Goal: Task Accomplishment & Management: Manage account settings

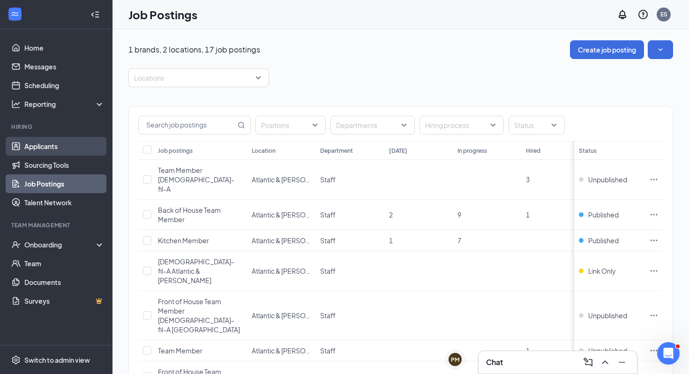
click at [70, 145] on link "Applicants" at bounding box center [64, 146] width 80 height 19
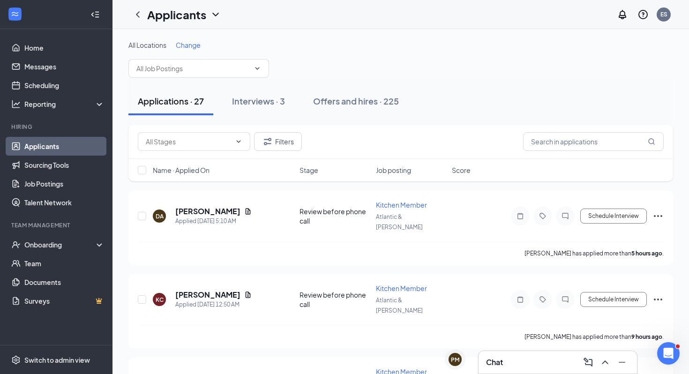
click at [315, 174] on span "Stage" at bounding box center [309, 170] width 19 height 9
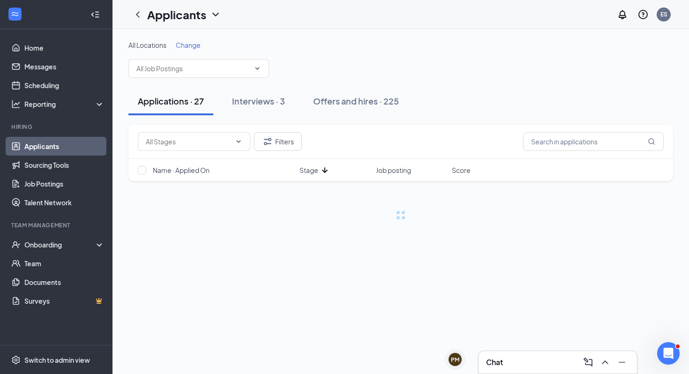
click at [315, 174] on span "Stage" at bounding box center [309, 170] width 19 height 9
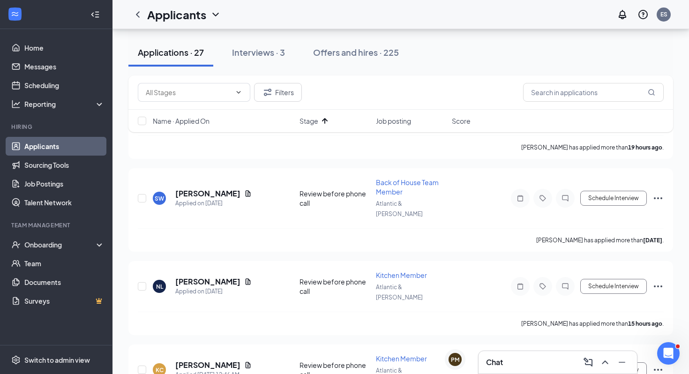
scroll to position [297, 0]
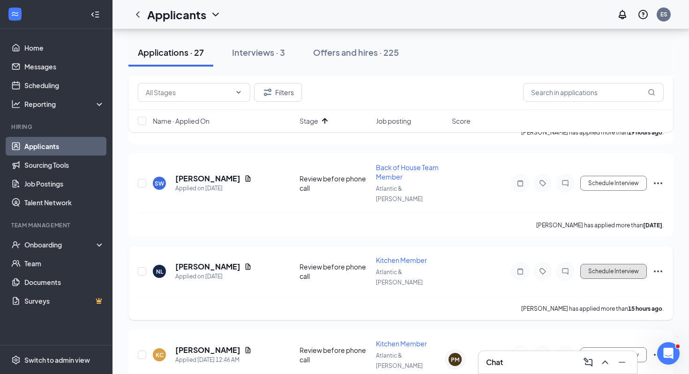
click at [612, 264] on button "Schedule Interview" at bounding box center [614, 271] width 67 height 15
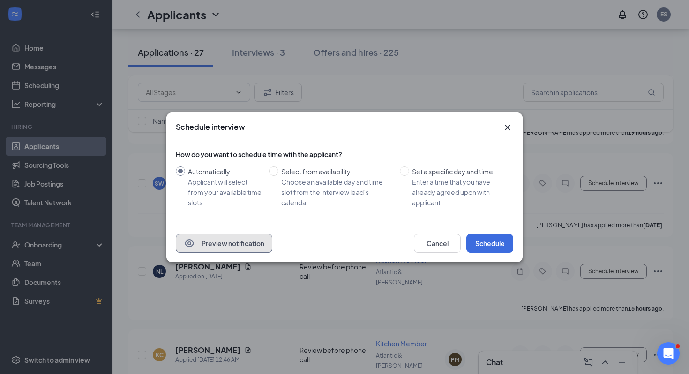
click at [218, 235] on button "Preview notification" at bounding box center [224, 243] width 97 height 19
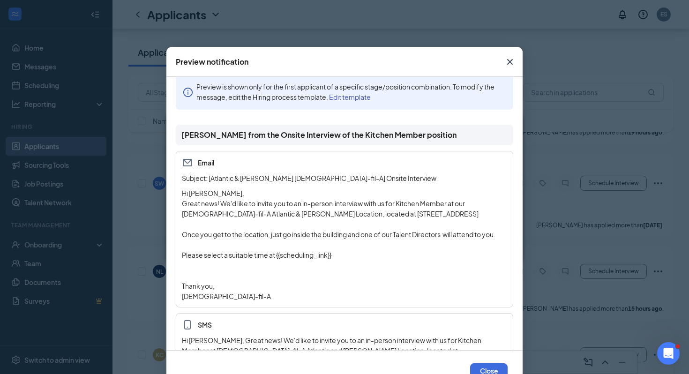
scroll to position [0, 0]
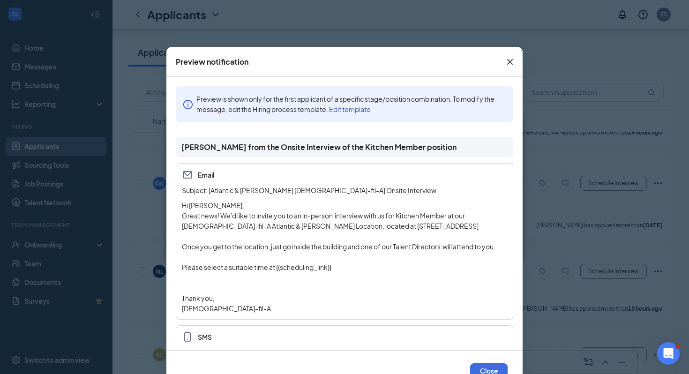
click at [511, 62] on icon "Cross" at bounding box center [510, 61] width 11 height 11
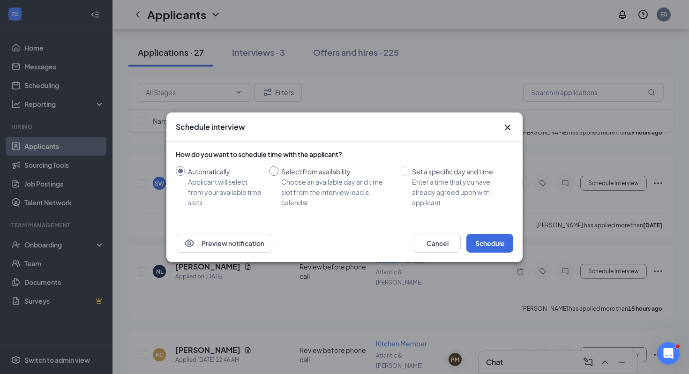
click at [350, 174] on div "Select from availability" at bounding box center [336, 171] width 111 height 10
click at [279, 174] on input "Select from availability Choose an available day and time slot from the intervi…" at bounding box center [273, 170] width 9 height 9
radio input "true"
radio input "false"
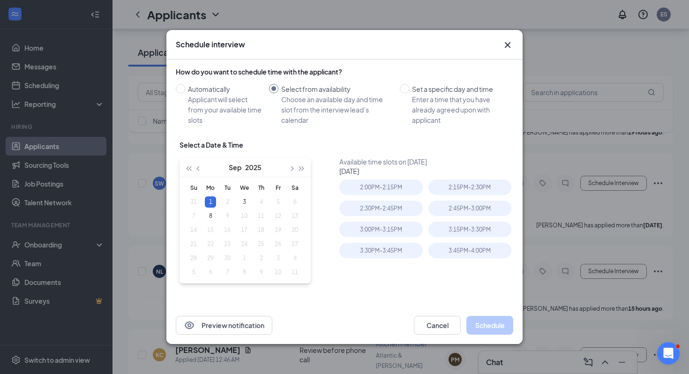
type input "[DATE]"
click at [202, 169] on button "button" at bounding box center [199, 167] width 10 height 19
click at [245, 259] on table "Su Mo Tu We Th Fr Sa 27 28 29 30 31 1 2 3 4 5 6 7 8 9 10 11 12 13 14 15 16 17 1…" at bounding box center [244, 230] width 118 height 98
click at [457, 94] on div "Set a specific day and time" at bounding box center [459, 89] width 94 height 10
click at [409, 93] on input "Set a specific day and time Enter a time that you have already agreed upon with…" at bounding box center [404, 88] width 9 height 9
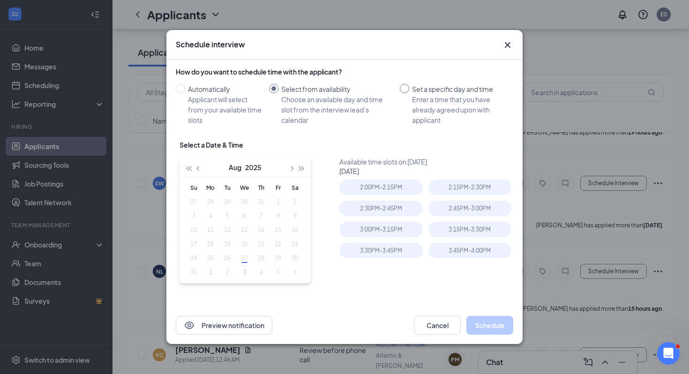
radio input "true"
radio input "false"
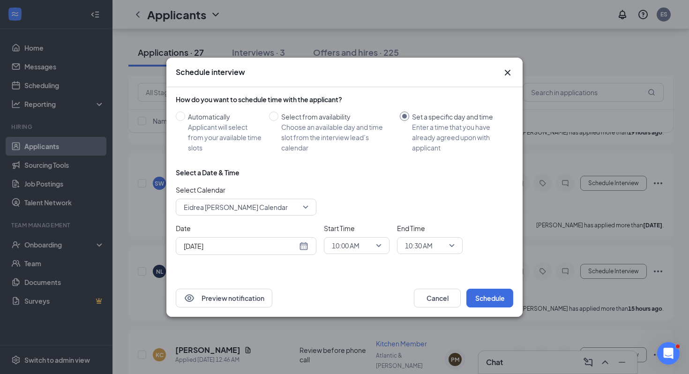
click at [243, 209] on span "Eidrea [PERSON_NAME] Calendar" at bounding box center [236, 207] width 104 height 14
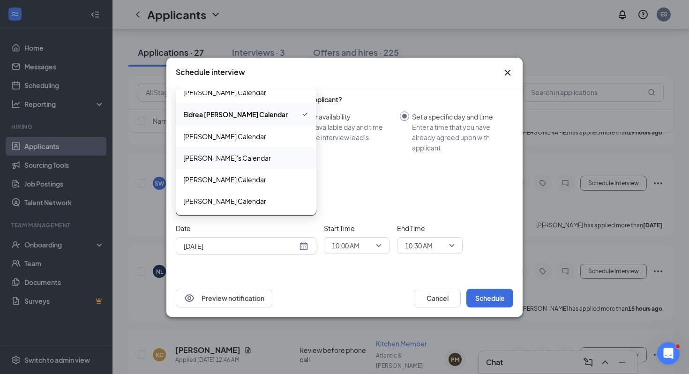
scroll to position [12, 0]
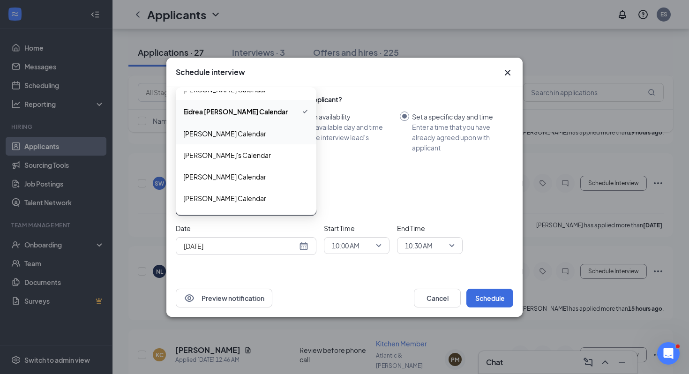
click at [252, 132] on span "[PERSON_NAME] Calendar" at bounding box center [224, 133] width 83 height 10
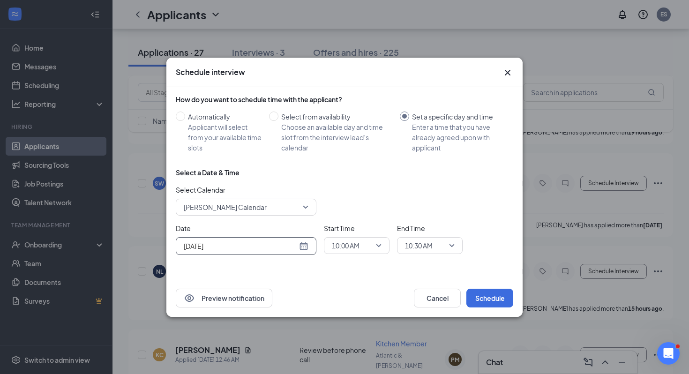
click at [302, 249] on div "[DATE]" at bounding box center [246, 246] width 125 height 10
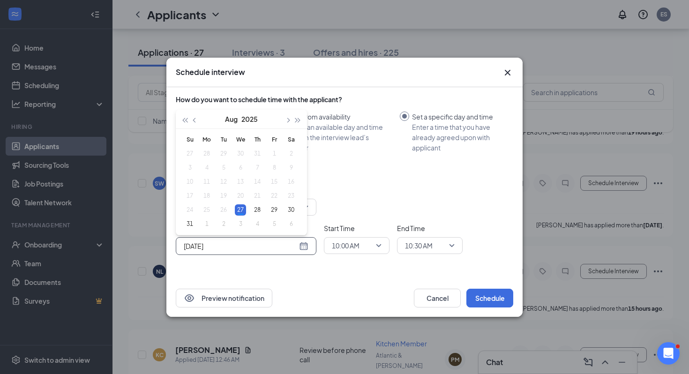
type input "[DATE]"
click at [376, 242] on span "10:00 AM" at bounding box center [357, 246] width 50 height 14
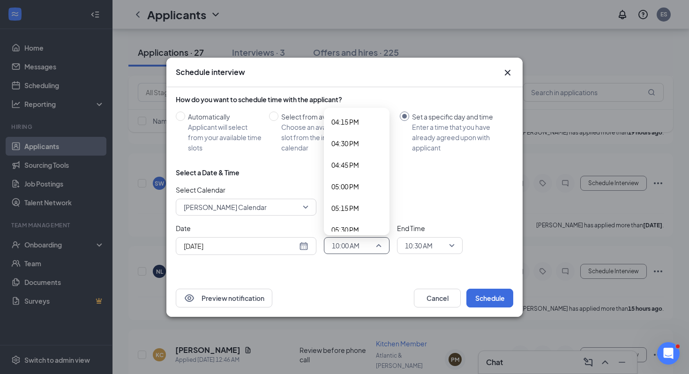
scroll to position [1415, 0]
click at [361, 170] on span "05:00 PM" at bounding box center [357, 175] width 51 height 10
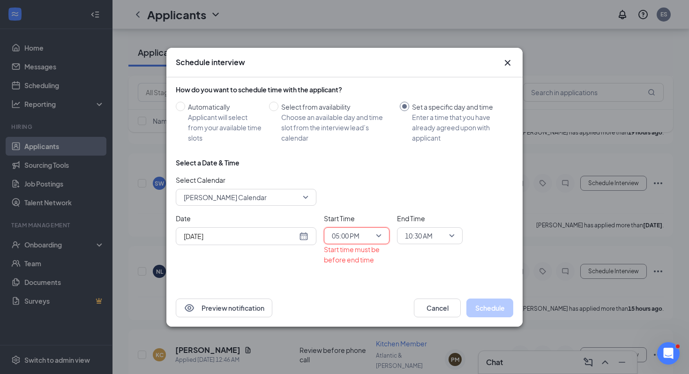
click at [452, 237] on span "10:30 AM" at bounding box center [430, 236] width 50 height 14
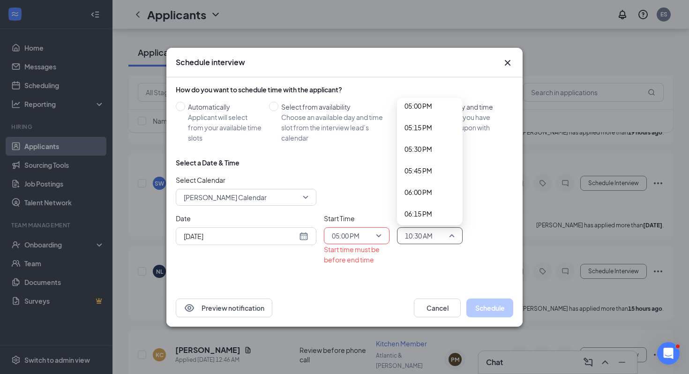
scroll to position [1442, 0]
click at [436, 156] on span "05:15 PM" at bounding box center [430, 160] width 51 height 10
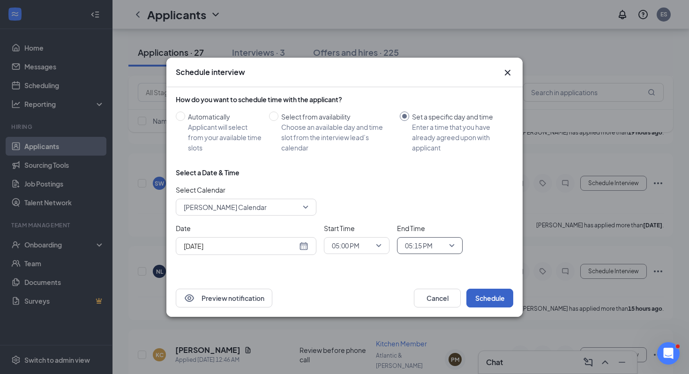
click at [491, 302] on button "Schedule" at bounding box center [490, 298] width 47 height 19
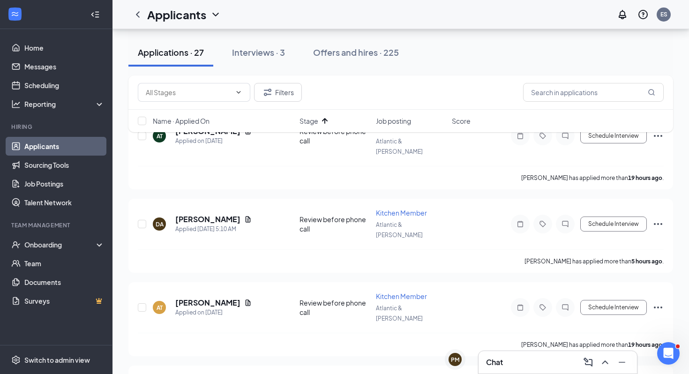
scroll to position [0, 0]
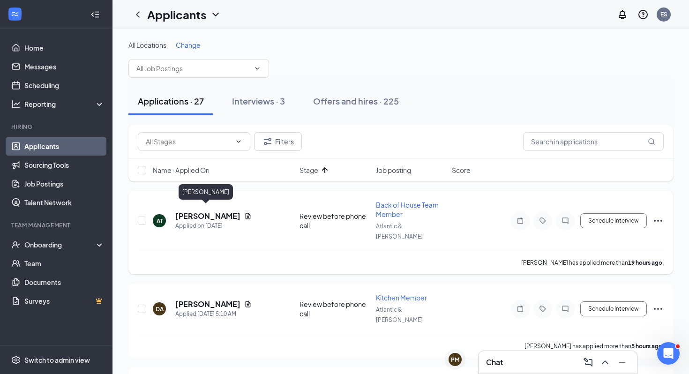
click at [214, 211] on h5 "[PERSON_NAME]" at bounding box center [207, 216] width 65 height 10
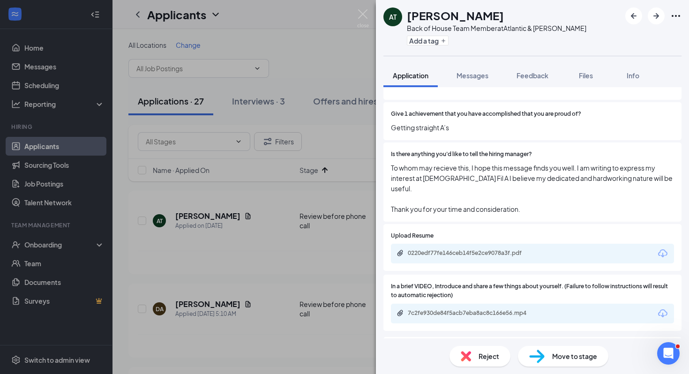
scroll to position [2488, 0]
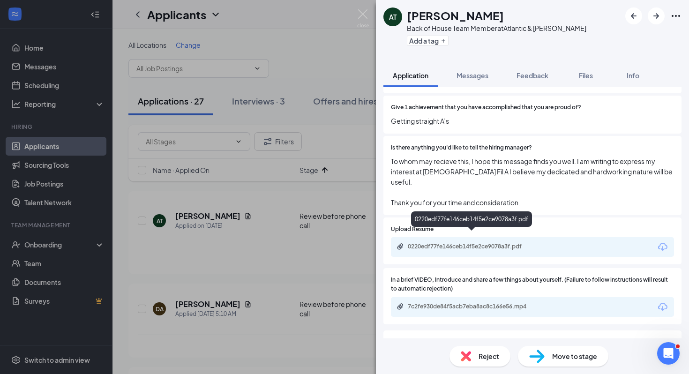
click at [528, 243] on div "0220edf77fe146ceb14f5e2ce9078a3f.pdf" at bounding box center [473, 247] width 131 height 8
click at [657, 15] on icon "ArrowRight" at bounding box center [657, 16] width 6 height 6
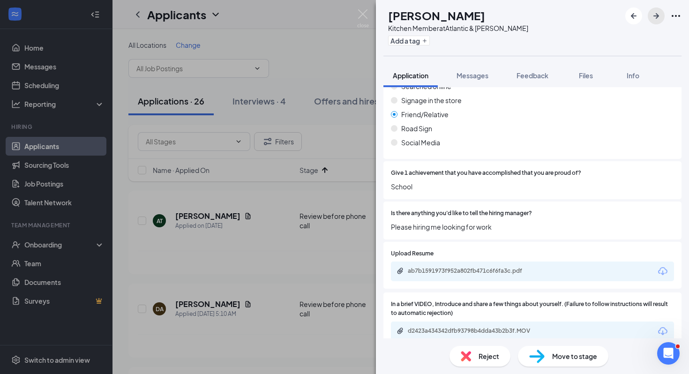
scroll to position [2418, 0]
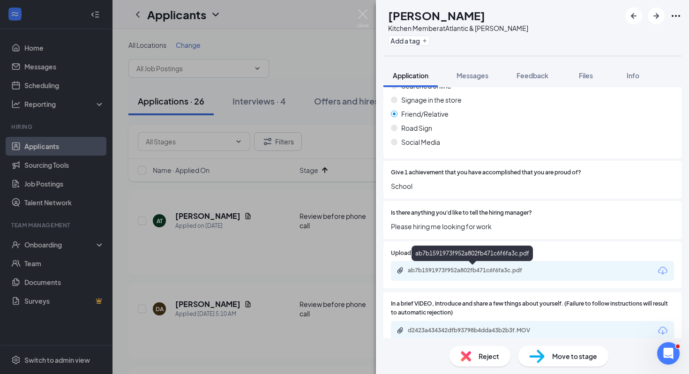
click at [524, 273] on div "ab7b1591973f952a802fb471c6f6fa3c.pdf" at bounding box center [473, 271] width 131 height 8
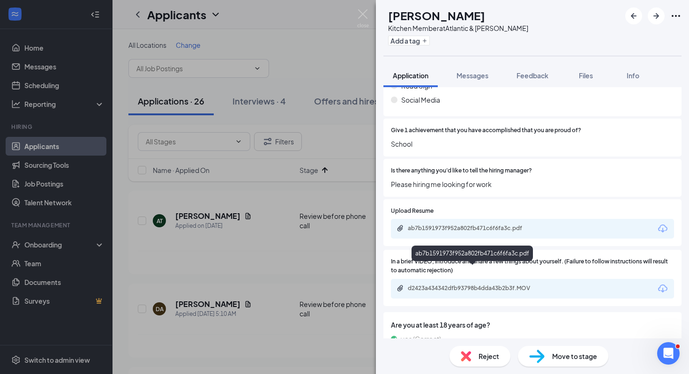
scroll to position [2460, 0]
click at [481, 280] on div "d2423a434342dfb93798b4dda43b2b3f.MOV" at bounding box center [532, 289] width 283 height 20
click at [481, 283] on div "d2423a434342dfb93798b4dda43b2b3f.MOV" at bounding box center [532, 289] width 283 height 20
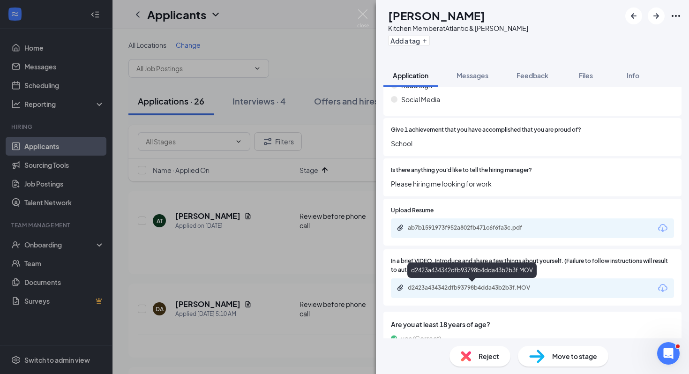
click at [481, 287] on div "d2423a434342dfb93798b4dda43b2b3f.MOV" at bounding box center [473, 288] width 131 height 8
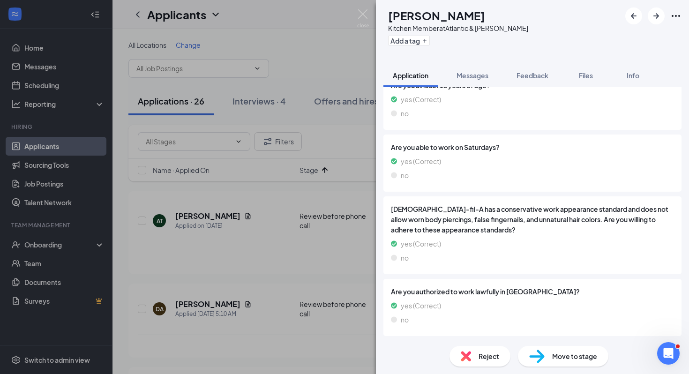
scroll to position [2696, 0]
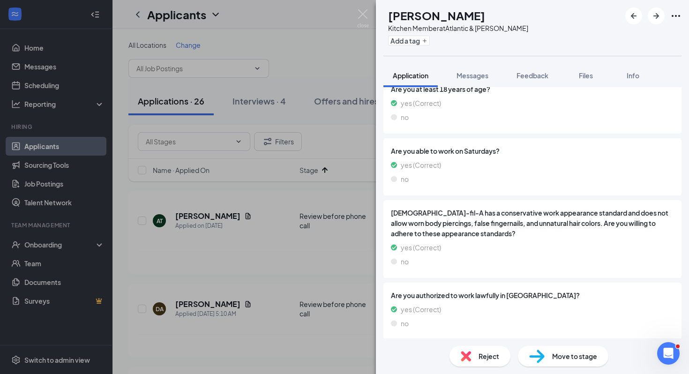
click at [463, 354] on img at bounding box center [466, 356] width 10 height 10
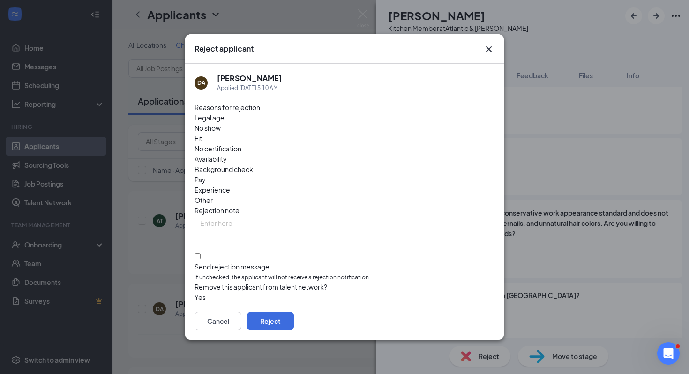
click at [364, 250] on div "Reasons for rejection Legal age No show Fit No certification Availability Backg…" at bounding box center [345, 202] width 300 height 201
click at [201, 253] on input "Send rejection message If unchecked, the applicant will not receive a rejection…" at bounding box center [198, 256] width 6 height 6
checkbox input "true"
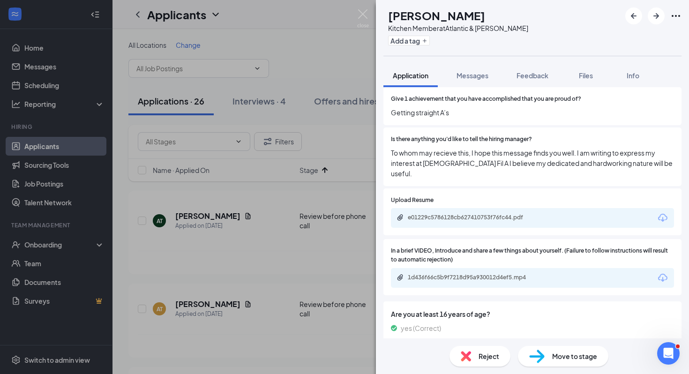
scroll to position [2487, 0]
click at [506, 273] on div "1d436f66c5b9f7218d95a930012d4ef5.mp4" at bounding box center [473, 277] width 131 height 8
click at [573, 343] on div "Reject Move to stage" at bounding box center [532, 357] width 313 height 36
click at [573, 355] on span "Move to stage" at bounding box center [574, 356] width 45 height 10
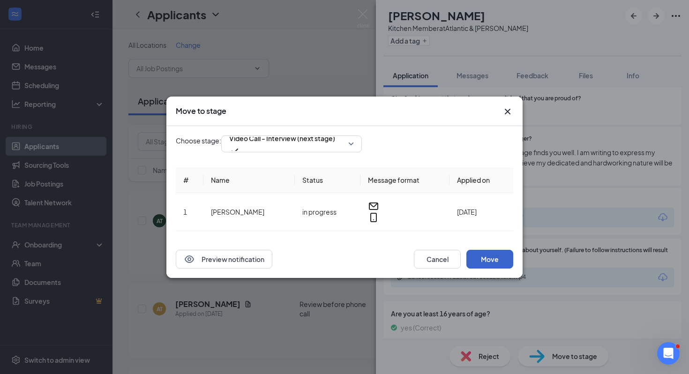
click at [495, 253] on button "Move" at bounding box center [490, 259] width 47 height 19
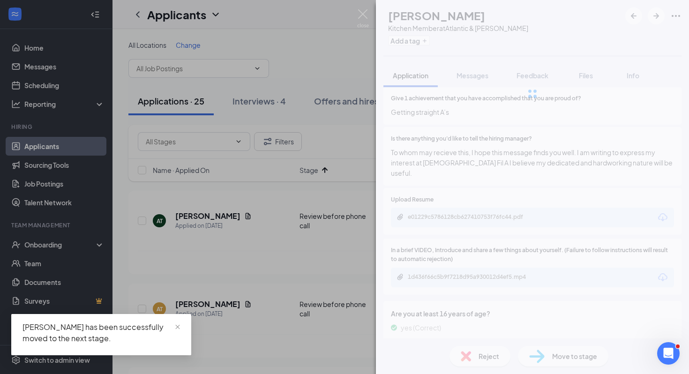
click at [429, 43] on div at bounding box center [532, 94] width 313 height 188
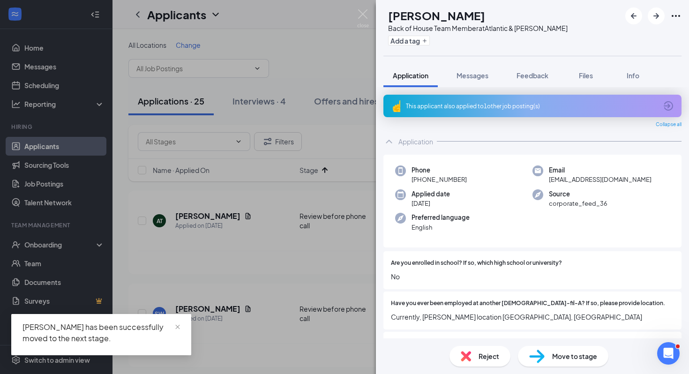
click at [505, 110] on div "This applicant also applied to 1 other job posting(s)" at bounding box center [533, 106] width 298 height 23
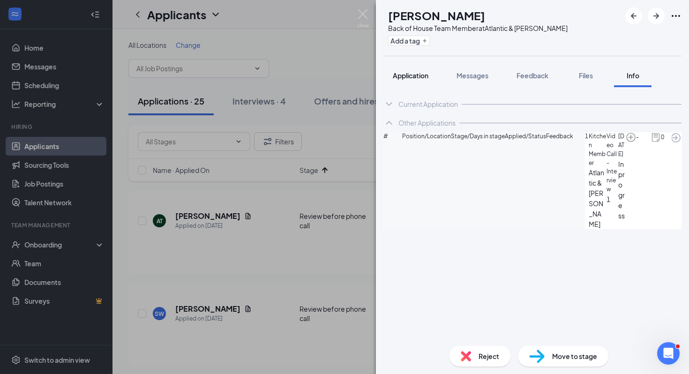
click at [409, 74] on span "Application" at bounding box center [411, 75] width 36 height 8
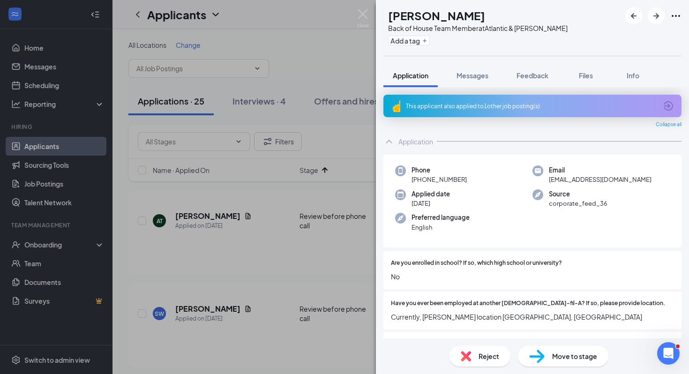
click at [473, 348] on div "Reject" at bounding box center [480, 356] width 61 height 21
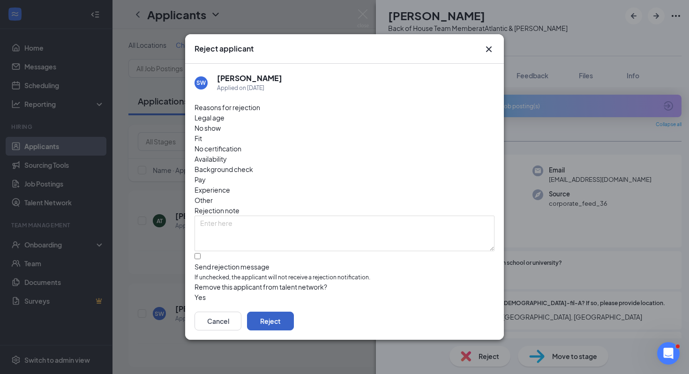
click at [294, 320] on button "Reject" at bounding box center [270, 321] width 47 height 19
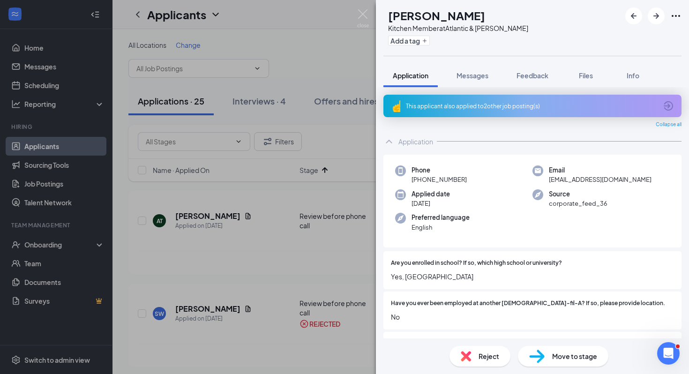
click at [472, 354] on div "Reject" at bounding box center [480, 356] width 61 height 21
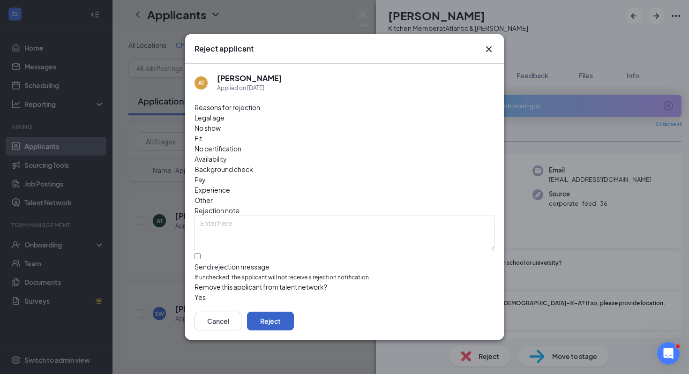
click at [294, 312] on button "Reject" at bounding box center [270, 321] width 47 height 19
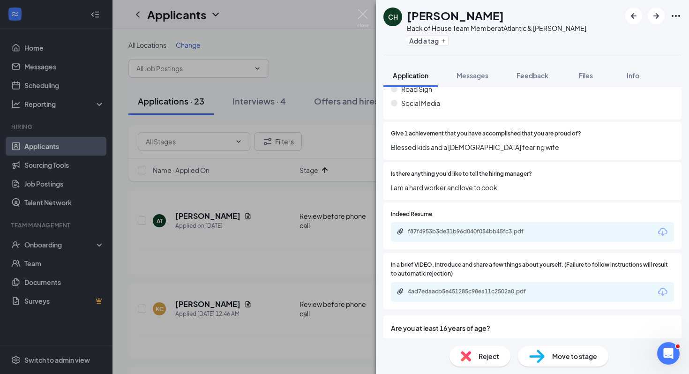
scroll to position [2438, 0]
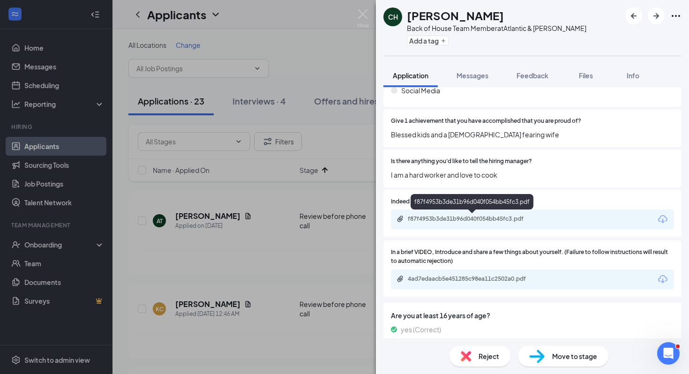
click at [468, 221] on div "f87f4953b3de31b96d040f054bb45fc3.pdf" at bounding box center [473, 219] width 131 height 8
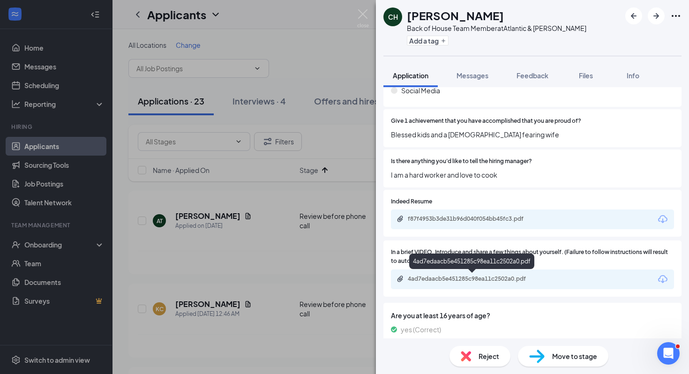
click at [525, 279] on div "4ad7edaacb5e451285c98ea11c2502a0.pdf" at bounding box center [473, 279] width 131 height 8
click at [548, 345] on div "Reject Move to stage" at bounding box center [532, 357] width 313 height 36
click at [546, 349] on div "Move to stage" at bounding box center [563, 356] width 91 height 21
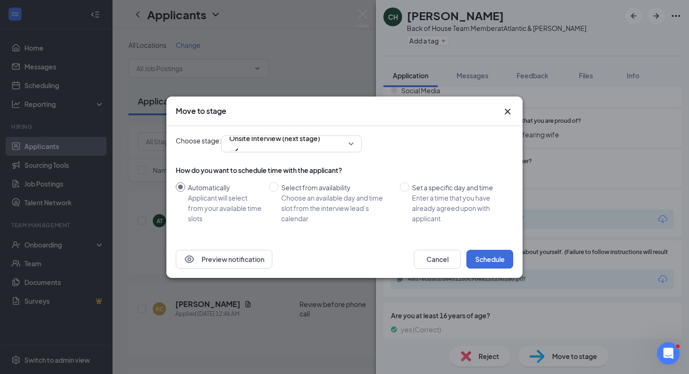
click at [512, 113] on icon "Cross" at bounding box center [507, 111] width 11 height 11
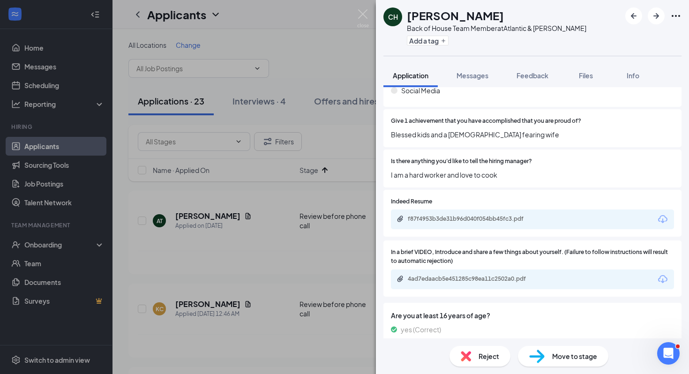
click at [335, 53] on div "CH [PERSON_NAME] Back of House Team Member at Atlantic & [PERSON_NAME] Add a ta…" at bounding box center [344, 187] width 689 height 374
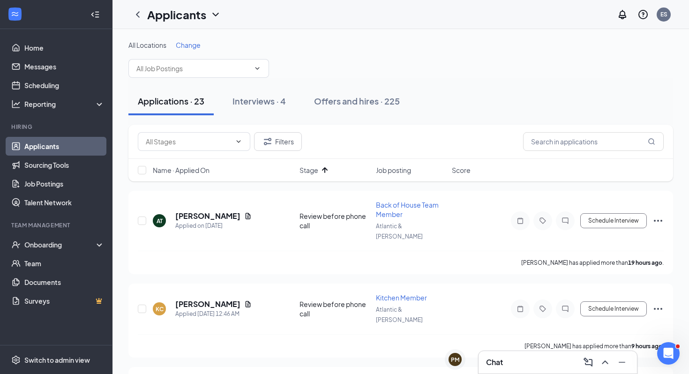
click at [313, 172] on span "Stage" at bounding box center [309, 170] width 19 height 9
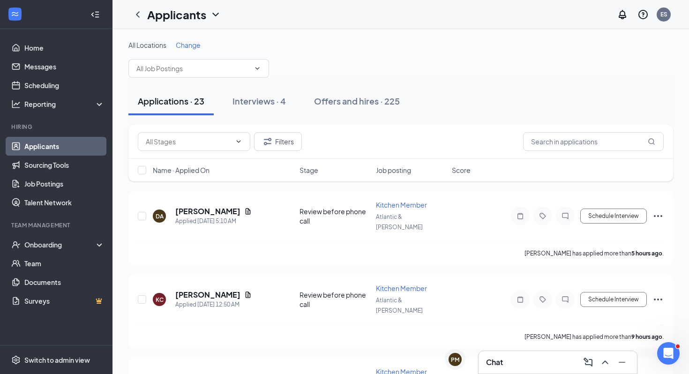
click at [313, 172] on span "Stage" at bounding box center [309, 170] width 19 height 9
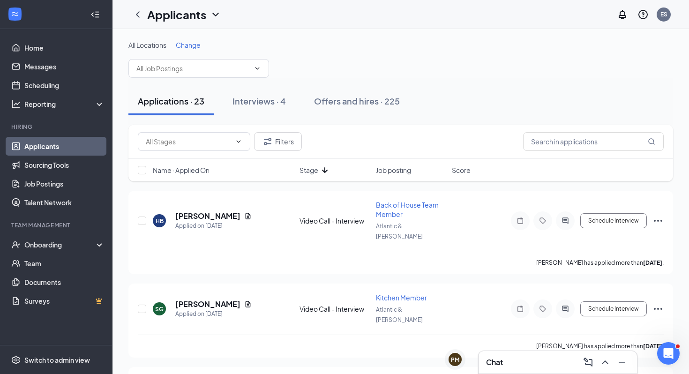
click at [313, 172] on span "Stage" at bounding box center [309, 170] width 19 height 9
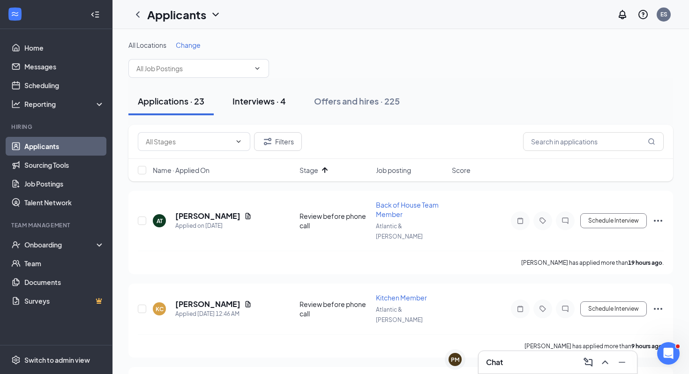
click at [261, 93] on button "Interviews · 4" at bounding box center [259, 101] width 72 height 28
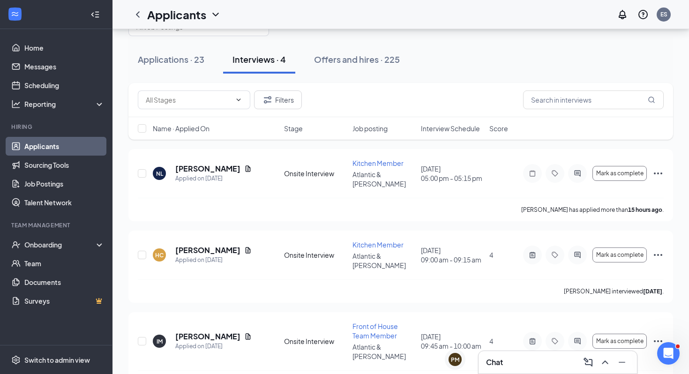
scroll to position [44, 0]
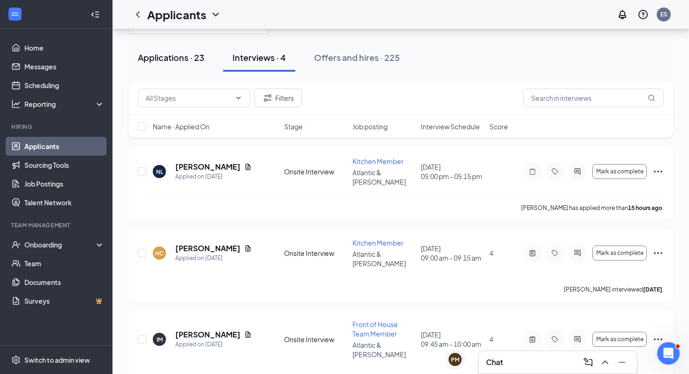
click at [204, 47] on button "Applications · 23" at bounding box center [170, 58] width 85 height 28
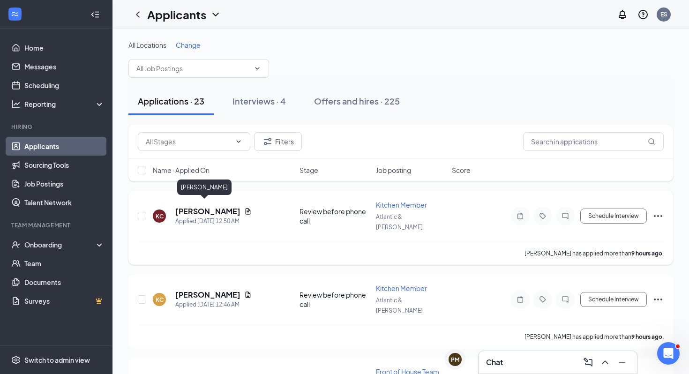
click at [214, 210] on h5 "[PERSON_NAME]" at bounding box center [207, 211] width 65 height 10
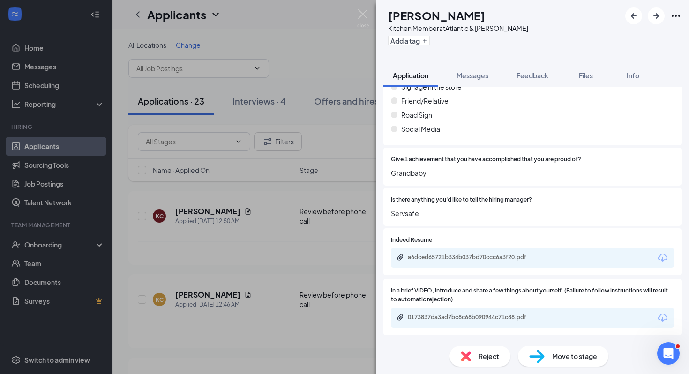
scroll to position [2528, 0]
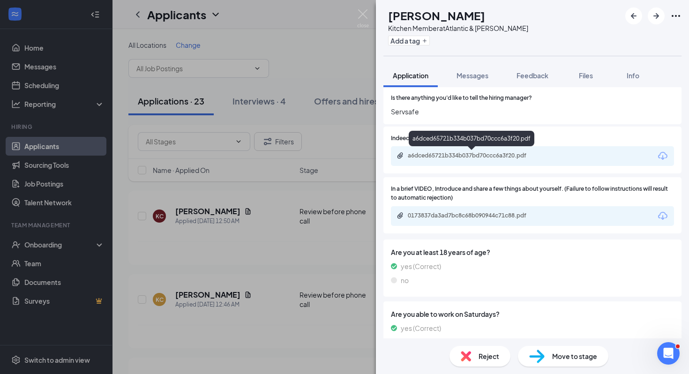
click at [500, 156] on div "a6dced65721b334b037bd70ccc6a3f20.pdf" at bounding box center [473, 156] width 131 height 8
click at [502, 355] on div "Reject" at bounding box center [480, 356] width 61 height 21
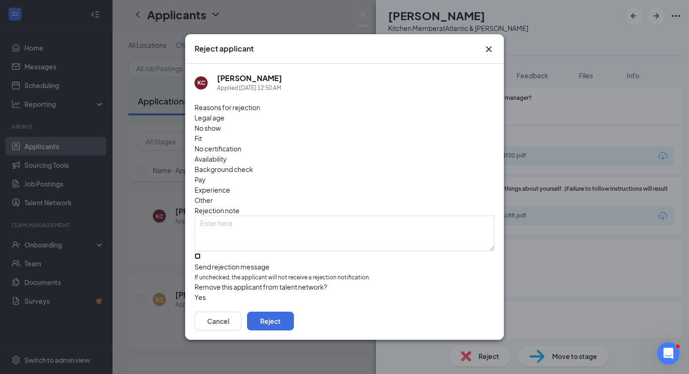
click at [201, 253] on input "Send rejection message If unchecked, the applicant will not receive a rejection…" at bounding box center [198, 256] width 6 height 6
checkbox input "true"
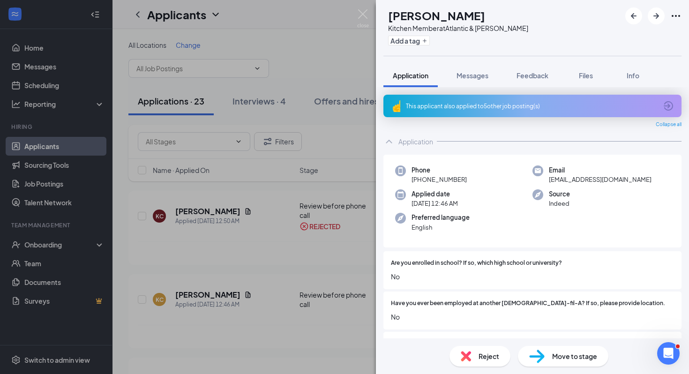
click at [471, 351] on div "Reject" at bounding box center [480, 356] width 61 height 21
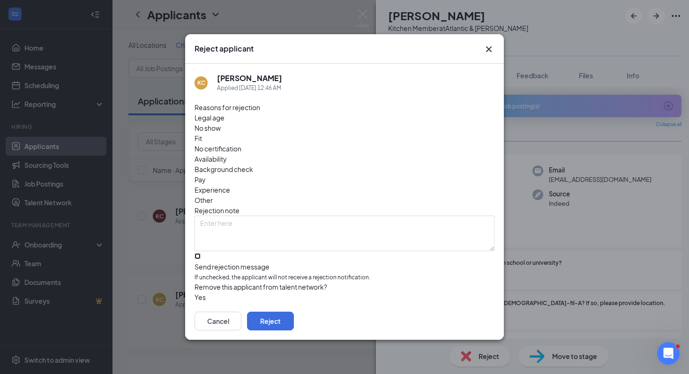
click at [201, 253] on input "Send rejection message If unchecked, the applicant will not receive a rejection…" at bounding box center [198, 256] width 6 height 6
checkbox input "true"
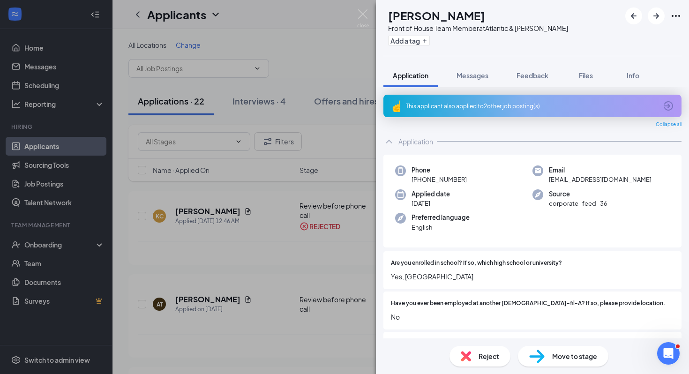
click at [461, 104] on div "This applicant also applied to 2 other job posting(s)" at bounding box center [531, 106] width 251 height 8
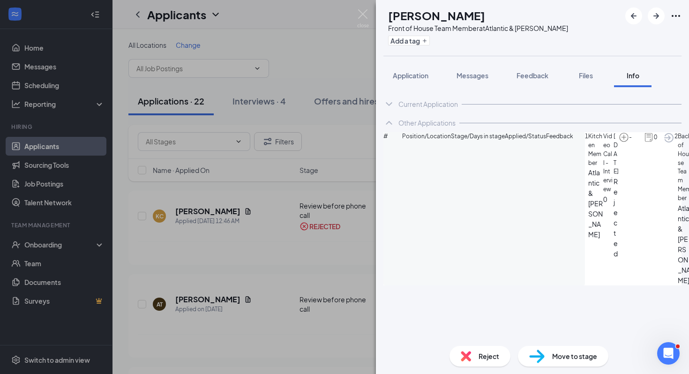
click at [614, 176] on span "Rejected" at bounding box center [616, 217] width 5 height 83
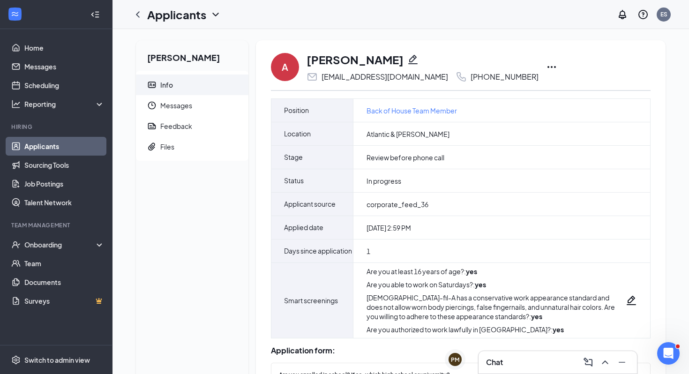
click at [546, 61] on icon "Ellipses" at bounding box center [551, 66] width 11 height 11
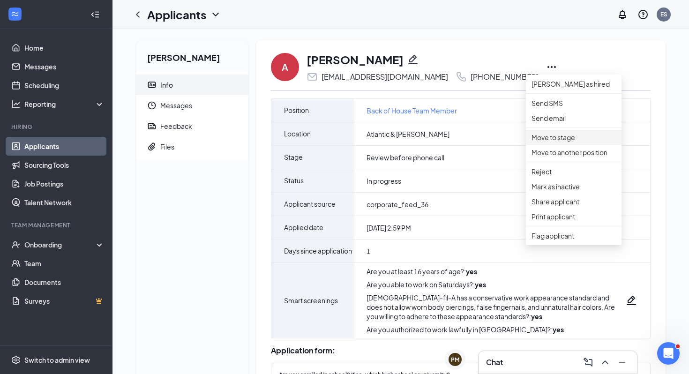
click at [588, 143] on p "Move to stage" at bounding box center [574, 137] width 84 height 10
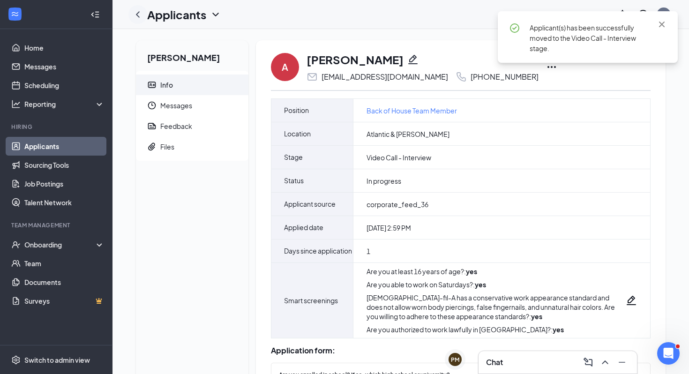
click at [138, 15] on icon "ChevronLeft" at bounding box center [137, 14] width 11 height 11
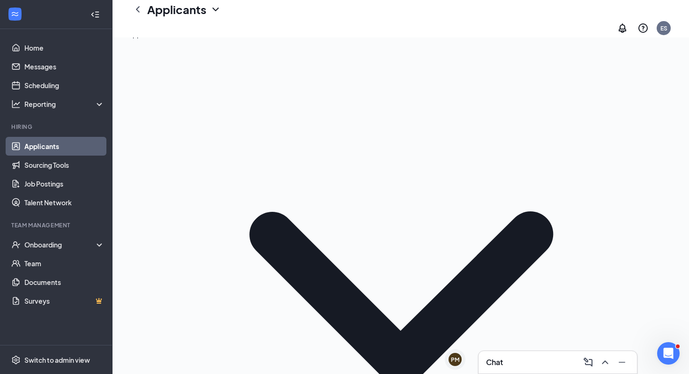
scroll to position [49, 0]
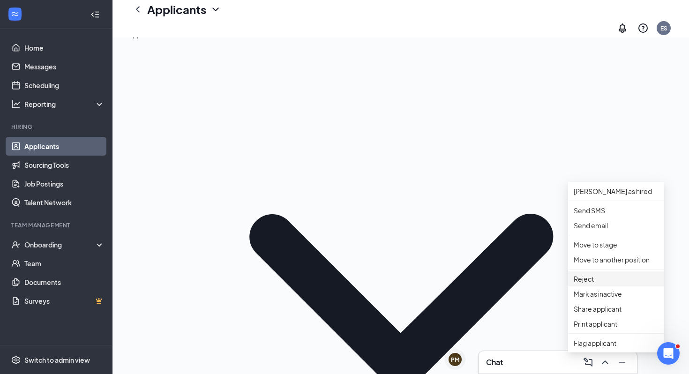
click at [603, 284] on p "Reject" at bounding box center [616, 279] width 84 height 10
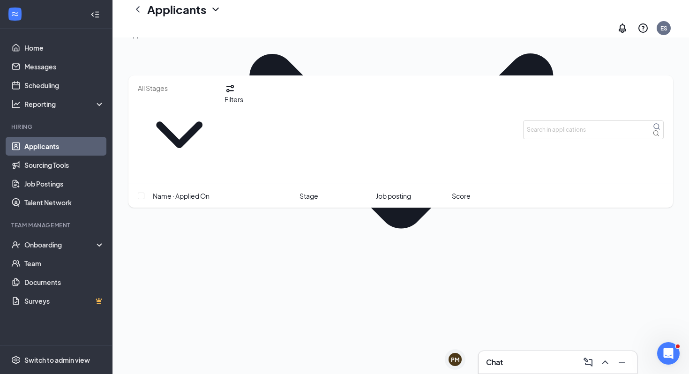
scroll to position [210, 0]
click at [302, 191] on span "Stage" at bounding box center [309, 196] width 19 height 10
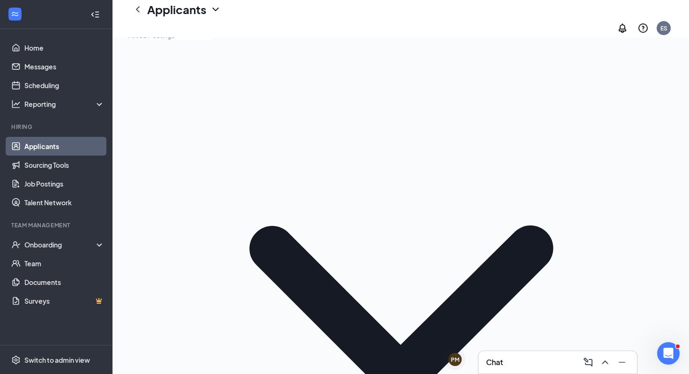
scroll to position [30, 0]
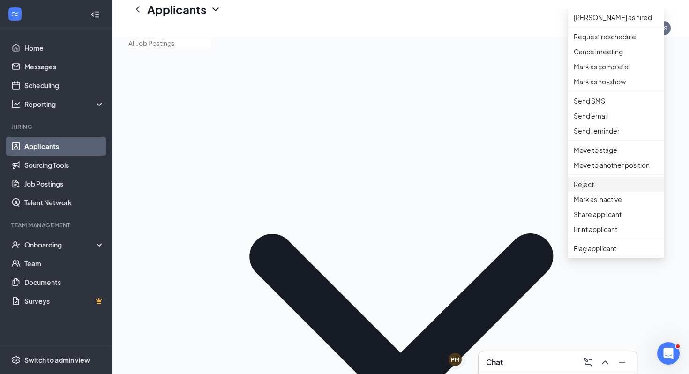
click at [595, 189] on p "Reject" at bounding box center [616, 184] width 84 height 10
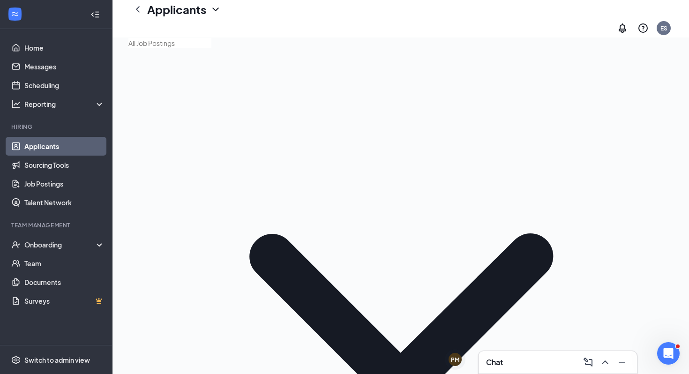
checkbox input "true"
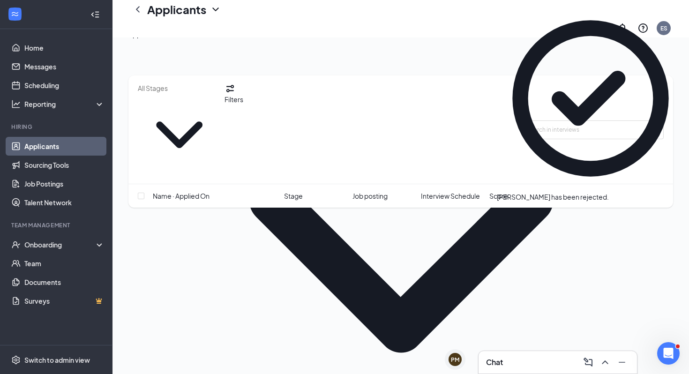
scroll to position [122, 0]
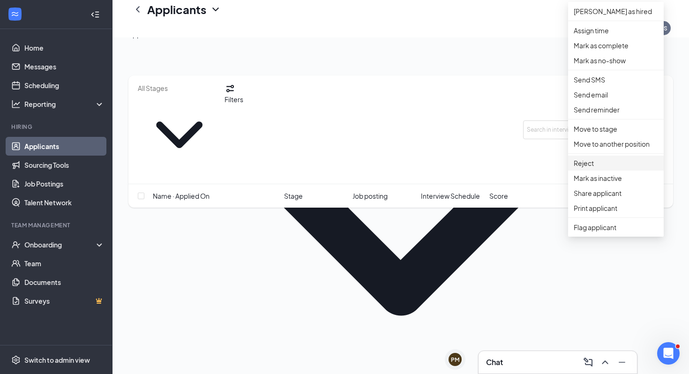
click at [604, 168] on p "Reject" at bounding box center [616, 163] width 84 height 10
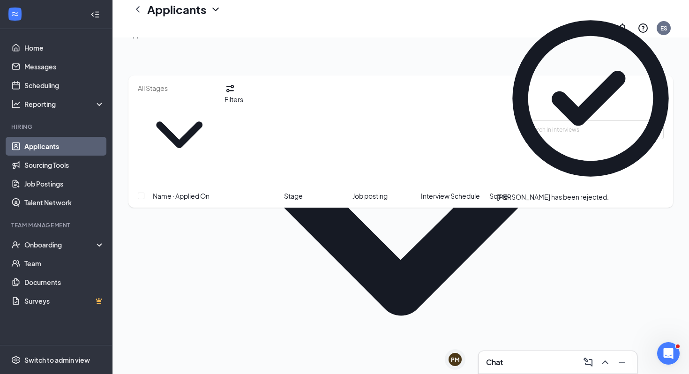
scroll to position [0, 0]
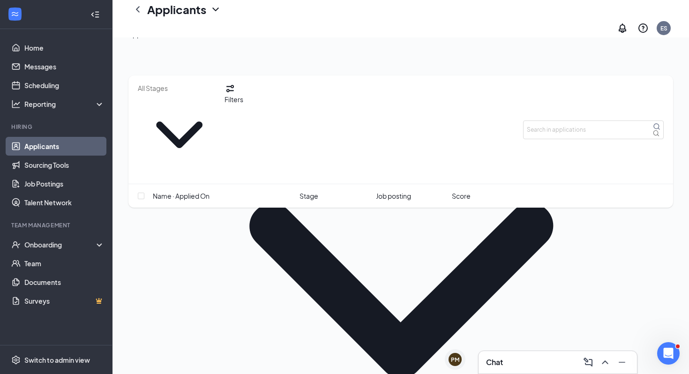
scroll to position [61, 0]
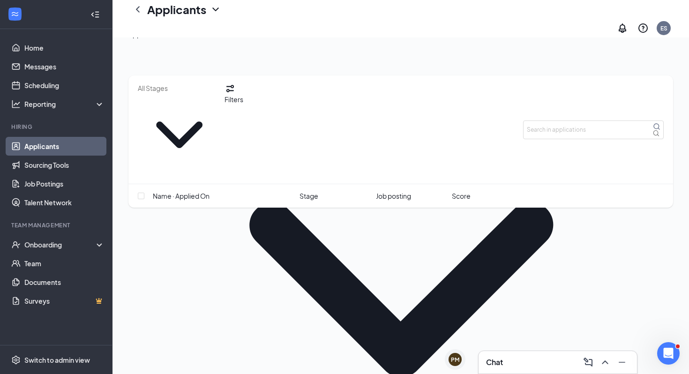
click at [199, 191] on span "Name · Applied On" at bounding box center [181, 196] width 57 height 10
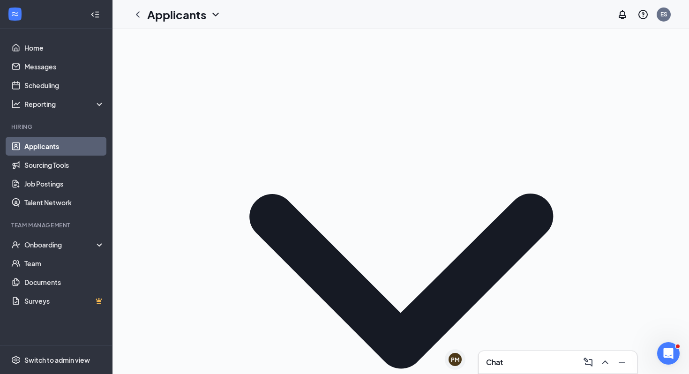
scroll to position [0, 0]
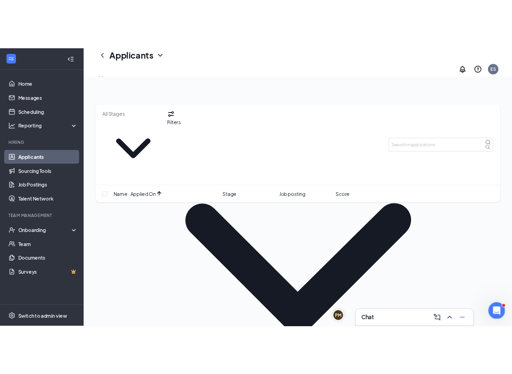
scroll to position [58, 0]
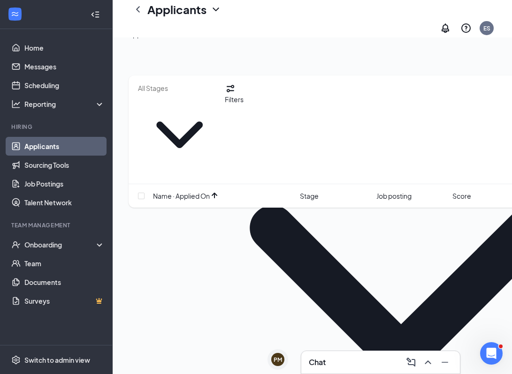
click at [98, 22] on div at bounding box center [95, 14] width 19 height 19
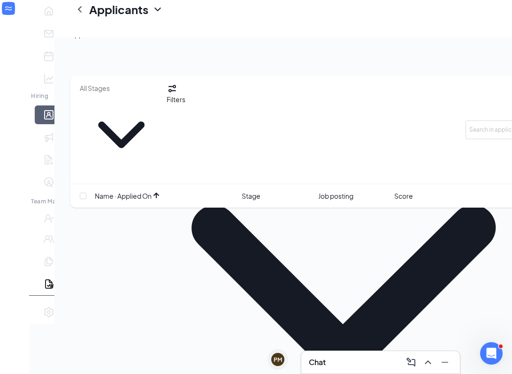
checkbox input "true"
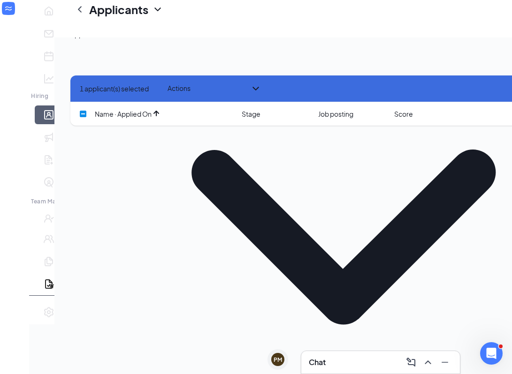
scroll to position [0, 0]
checkbox input "true"
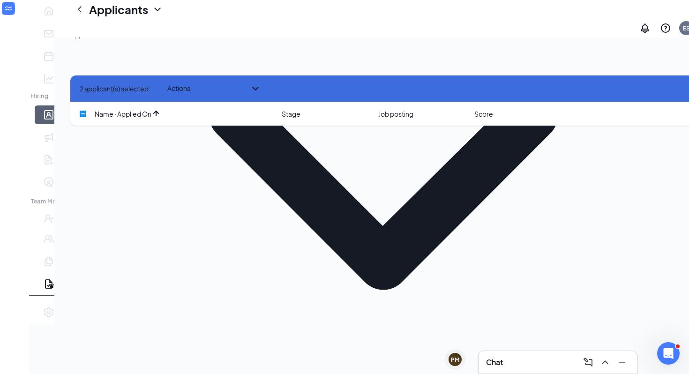
checkbox input "true"
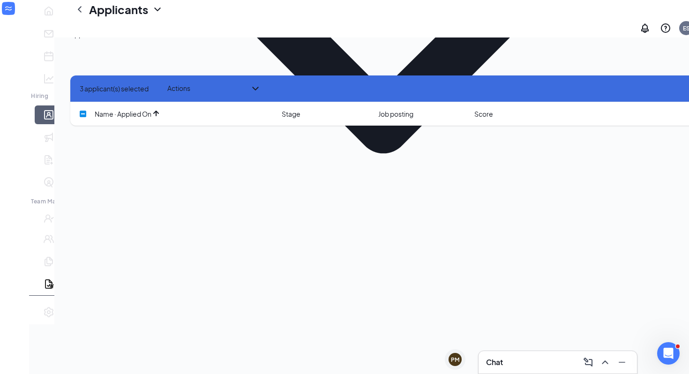
scroll to position [358, 0]
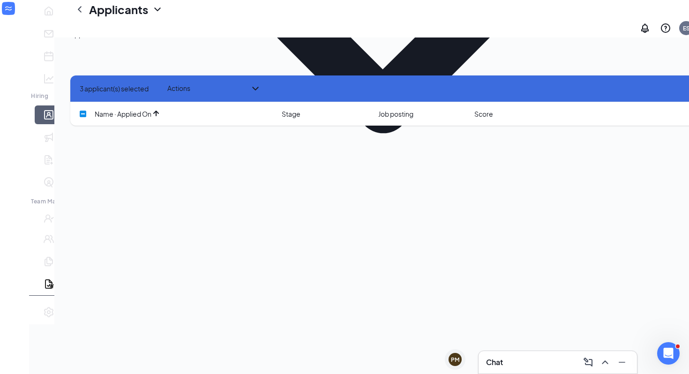
checkbox input "true"
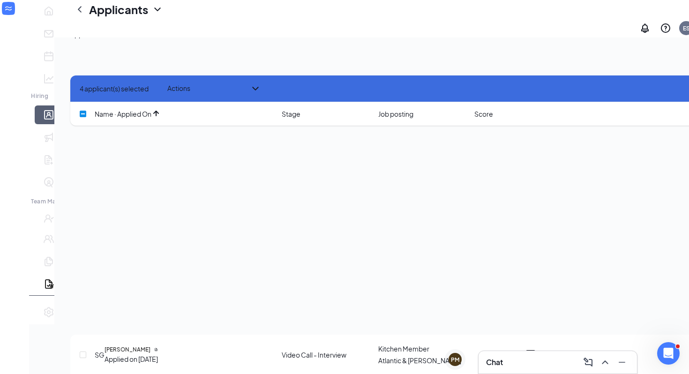
scroll to position [484, 0]
checkbox input "true"
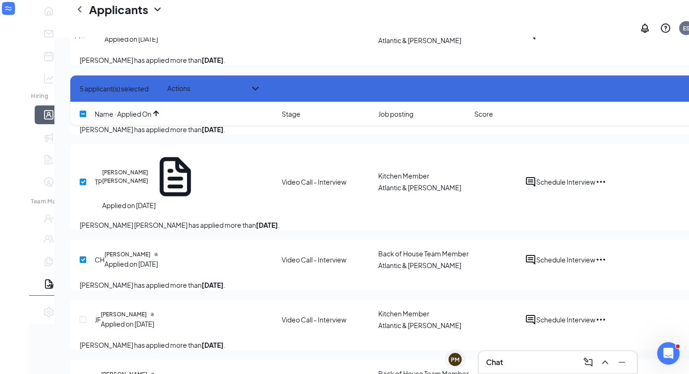
scroll to position [807, 0]
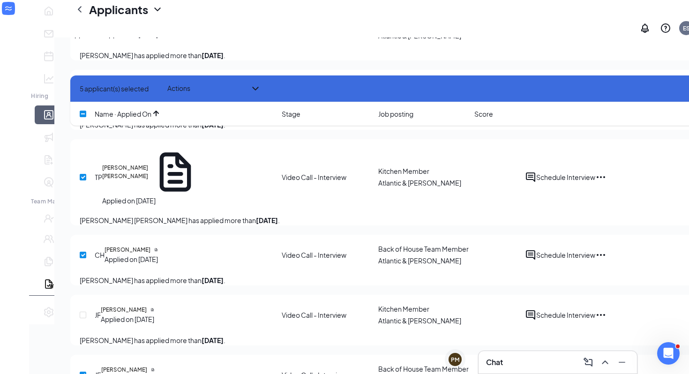
click at [215, 94] on button "Actions" at bounding box center [214, 88] width 94 height 11
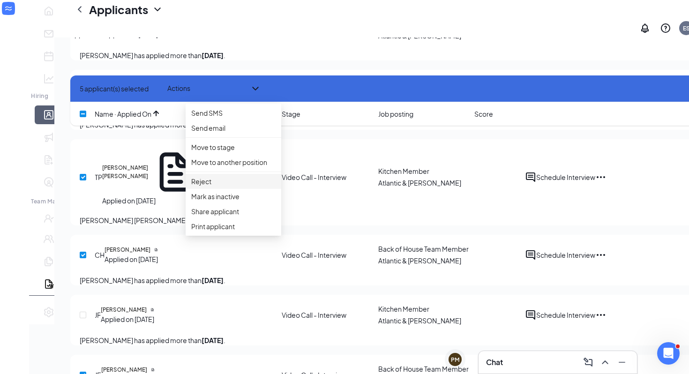
click at [221, 187] on p "Reject" at bounding box center [233, 181] width 84 height 10
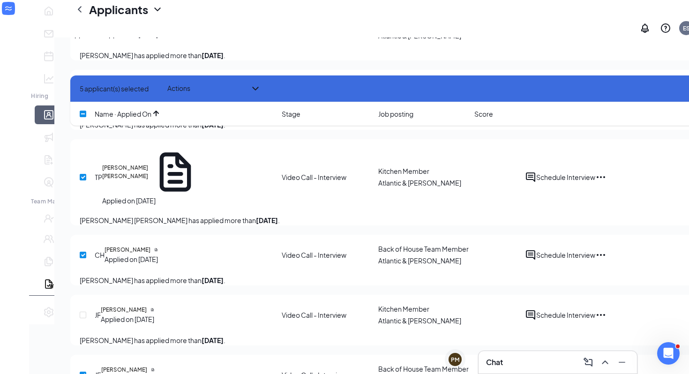
checkbox input "false"
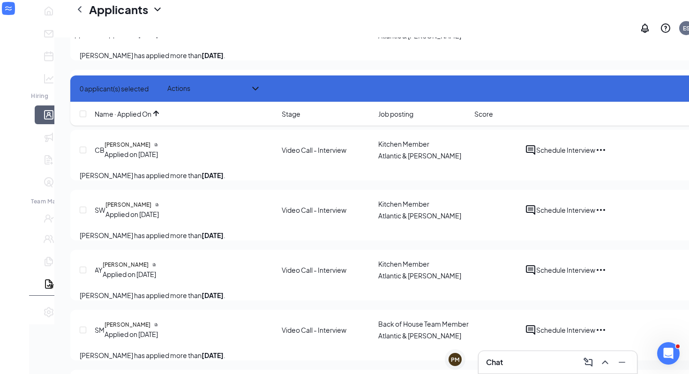
click at [80, 89] on icon "Cross" at bounding box center [80, 89] width 0 height 0
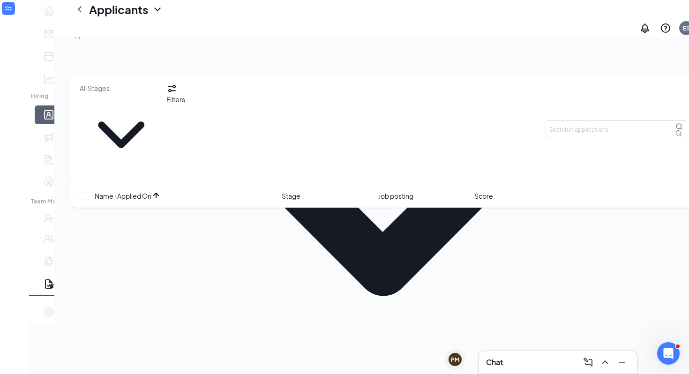
scroll to position [0, 0]
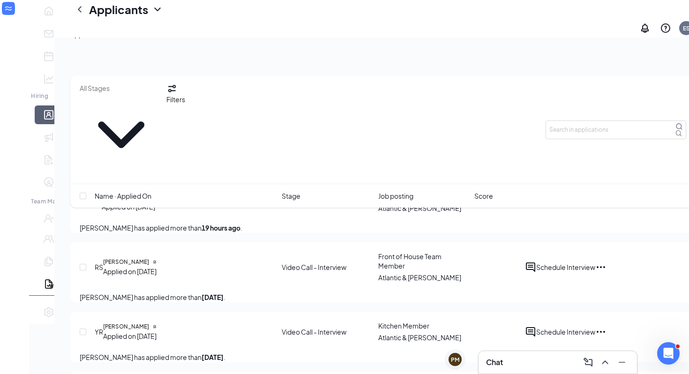
scroll to position [639, 0]
